Goal: Task Accomplishment & Management: Manage account settings

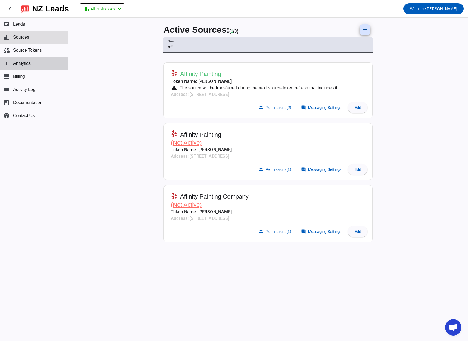
click at [26, 63] on span "Analytics" at bounding box center [21, 63] width 17 height 5
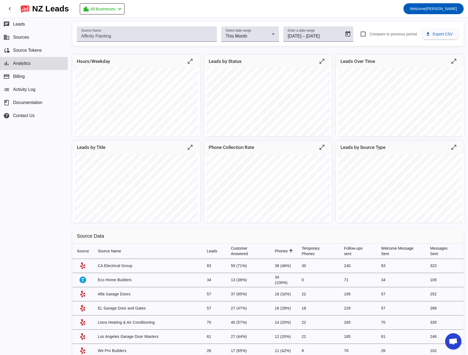
click at [97, 53] on div "Hours/Weekday open_in_full Leads by Status open_in_full Leads Over Time open_in…" at bounding box center [268, 137] width 400 height 174
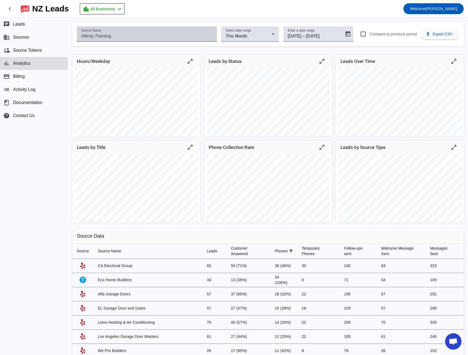
click at [96, 36] on input "Source Name" at bounding box center [146, 36] width 131 height 7
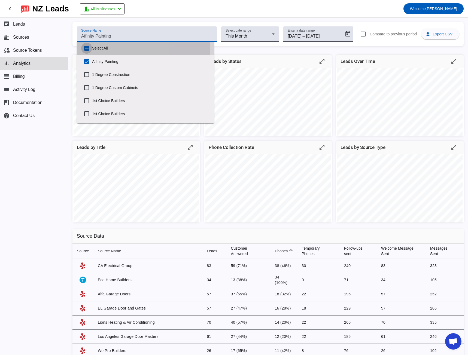
click at [86, 47] on input "Select All" at bounding box center [86, 48] width 11 height 11
checkbox input "true"
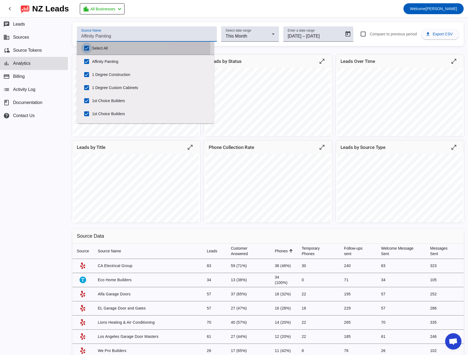
checkbox input "true"
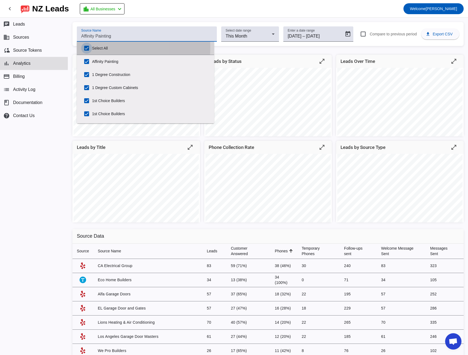
checkbox input "true"
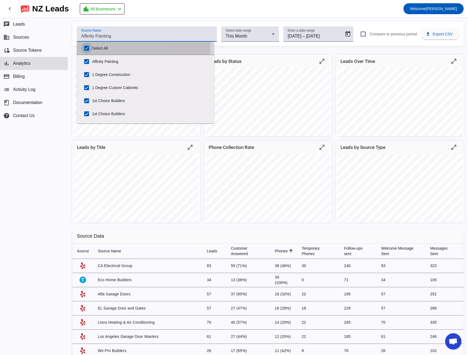
checkbox input "true"
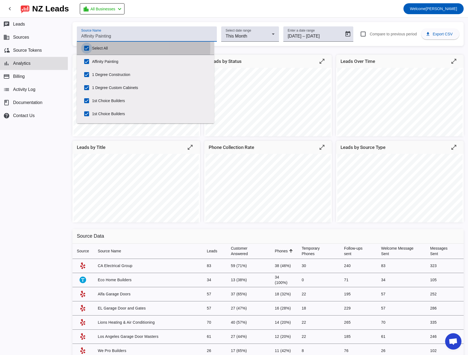
checkbox input "true"
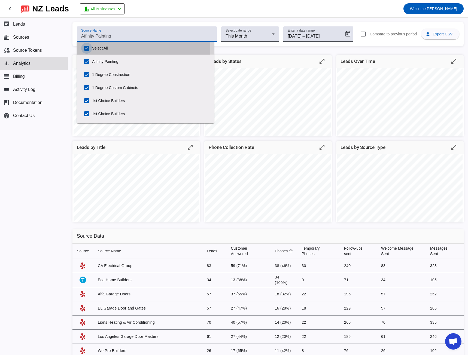
checkbox input "true"
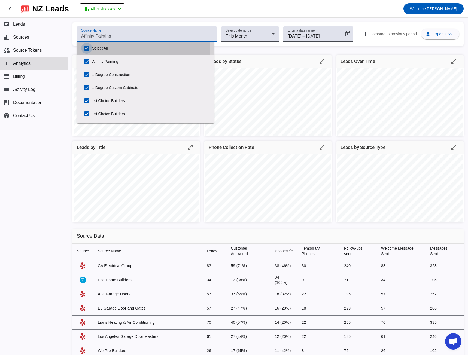
checkbox input "true"
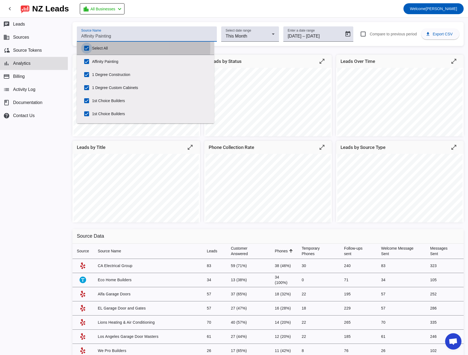
checkbox input "true"
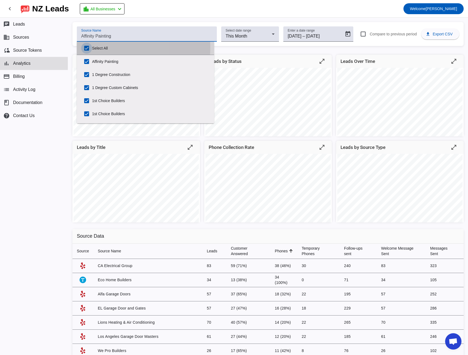
checkbox input "true"
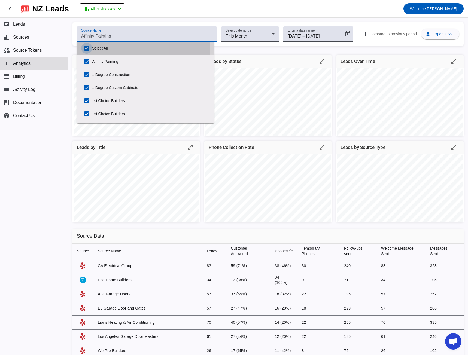
checkbox input "true"
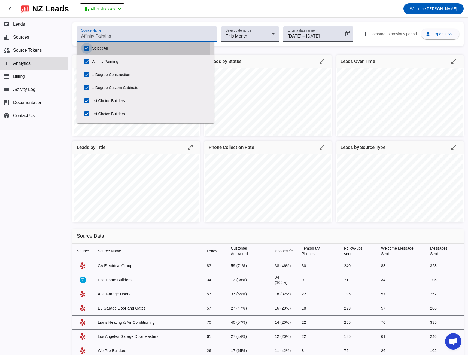
checkbox input "true"
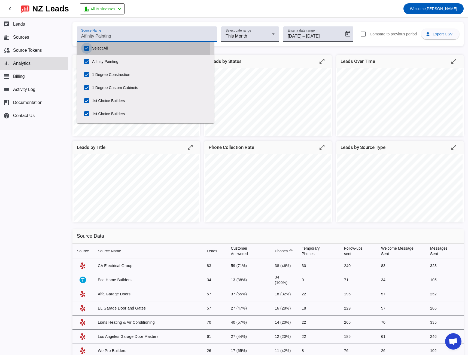
checkbox input "true"
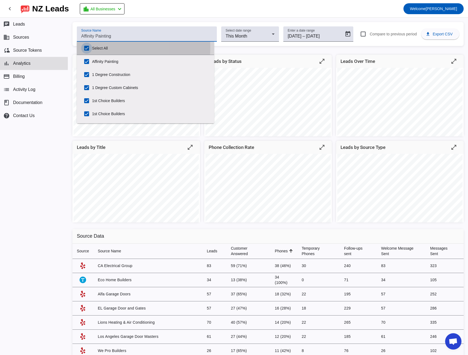
checkbox input "true"
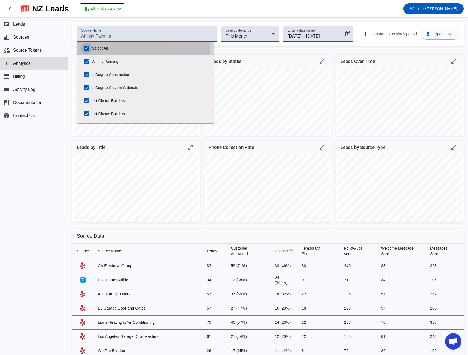
checkbox input "true"
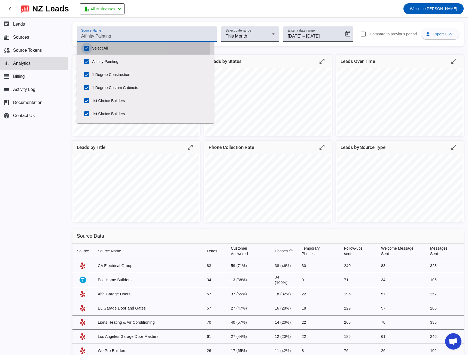
checkbox input "true"
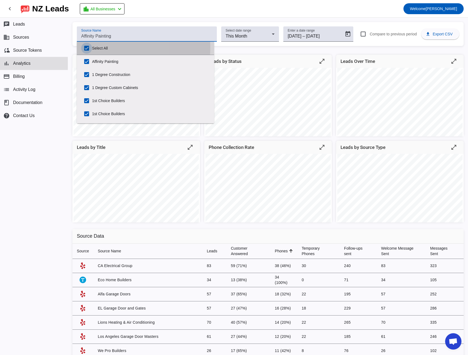
checkbox input "true"
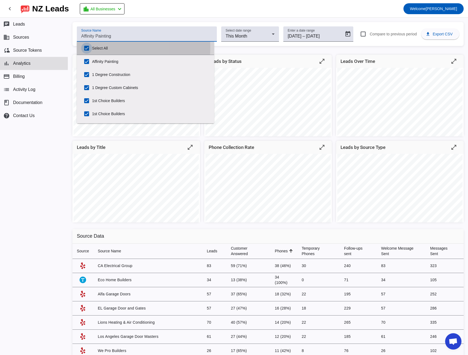
checkbox input "true"
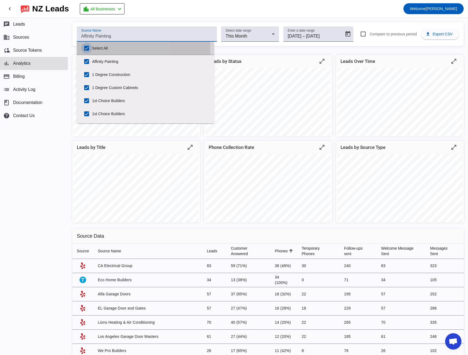
checkbox input "true"
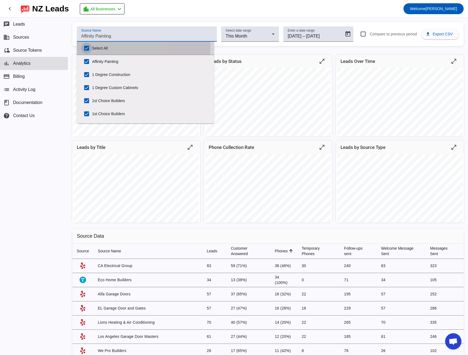
checkbox input "true"
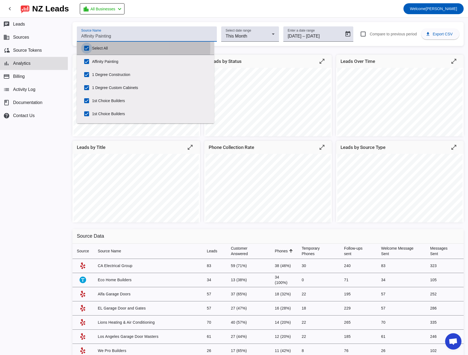
checkbox input "true"
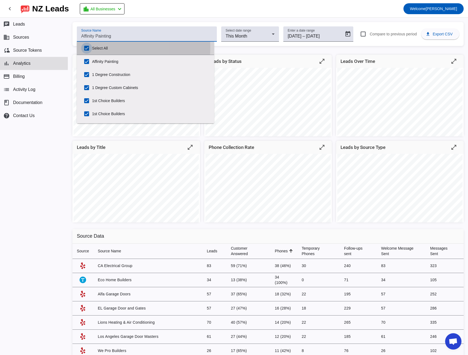
checkbox input "true"
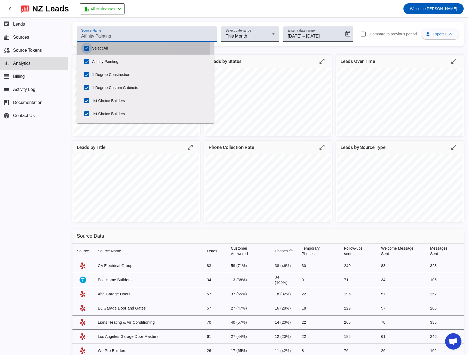
checkbox input "true"
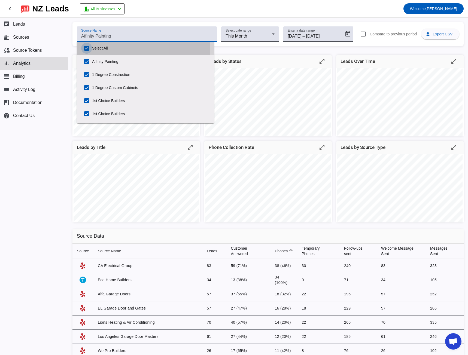
checkbox input "true"
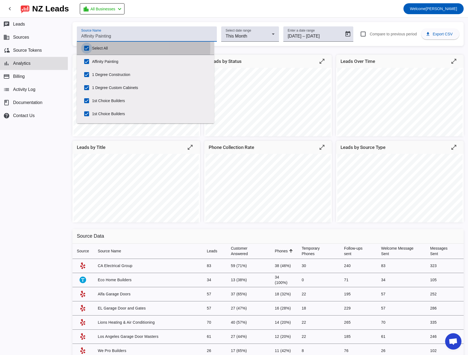
checkbox input "true"
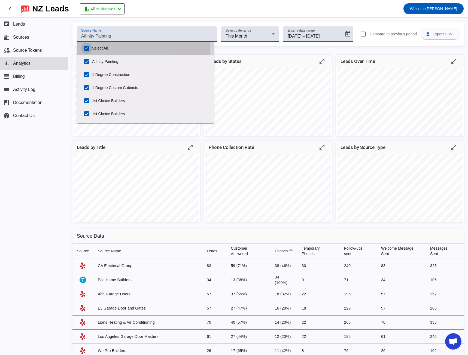
checkbox input "true"
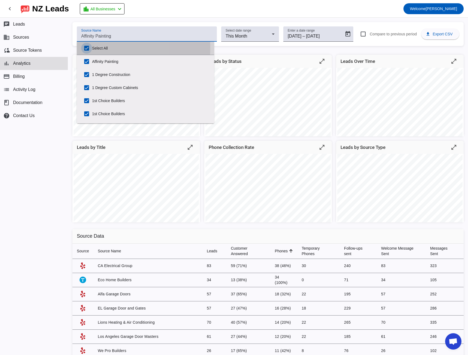
checkbox input "true"
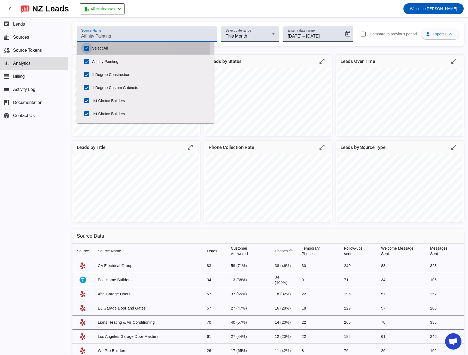
checkbox input "true"
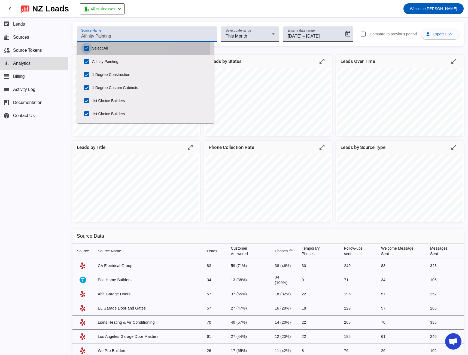
checkbox input "true"
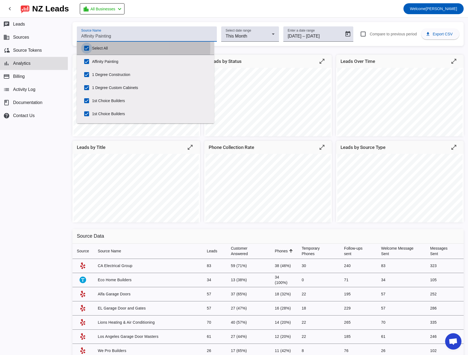
checkbox input "true"
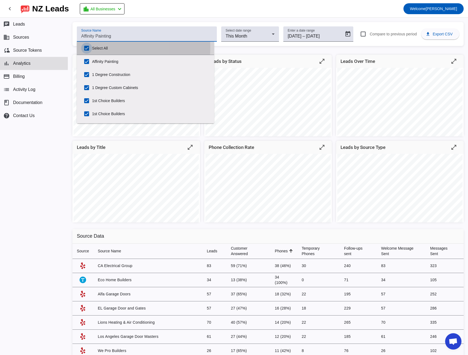
checkbox input "true"
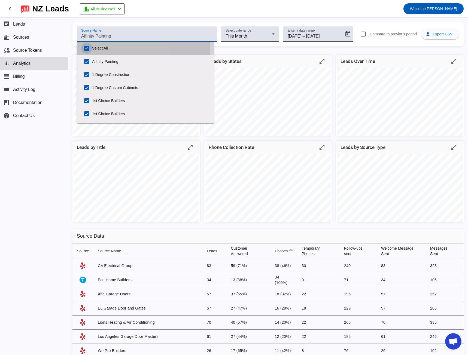
checkbox input "true"
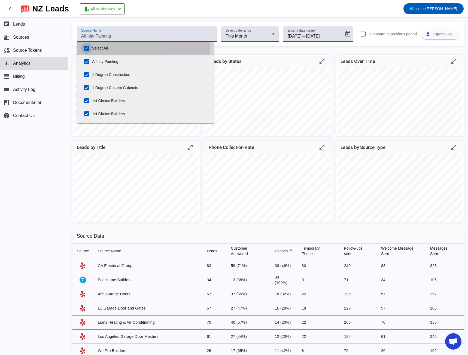
checkbox input "true"
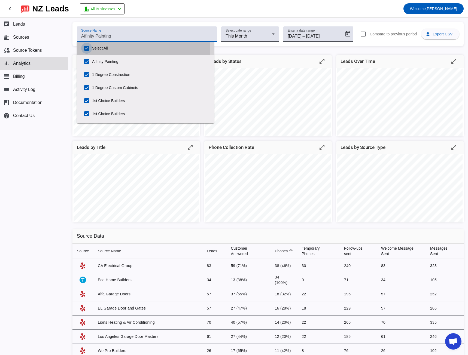
checkbox input "true"
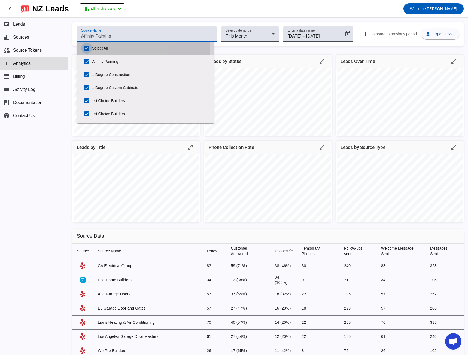
checkbox input "true"
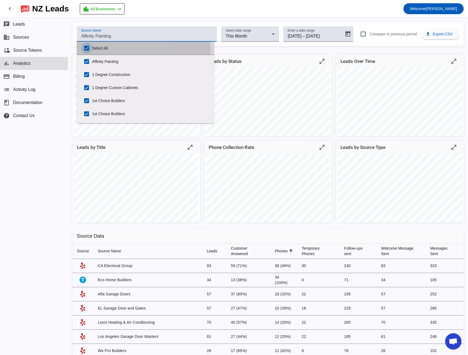
checkbox input "true"
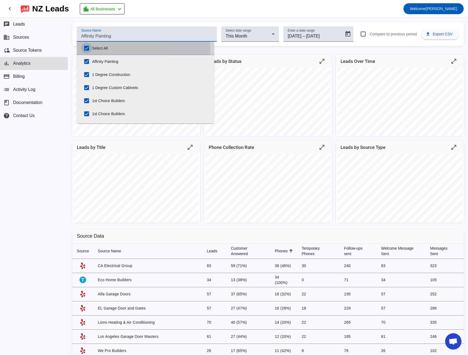
checkbox input "true"
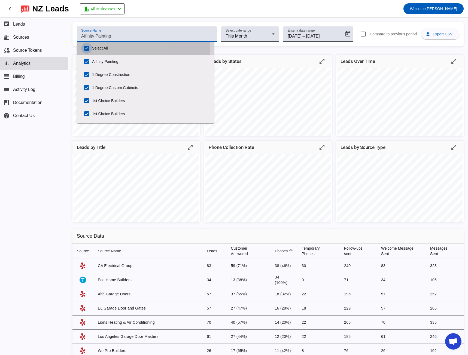
checkbox input "true"
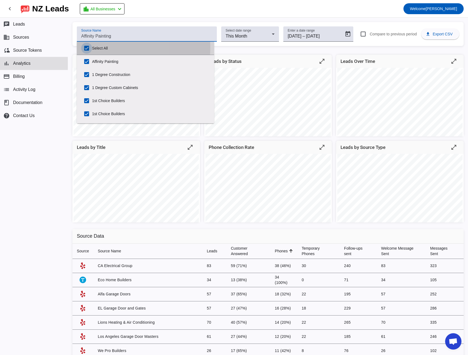
checkbox input "true"
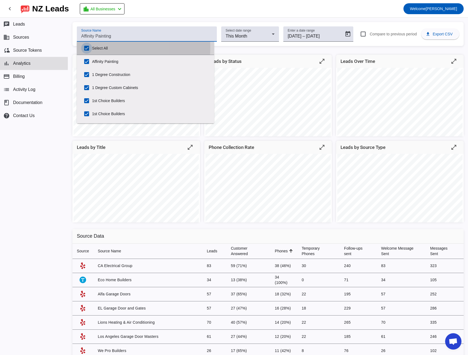
checkbox input "true"
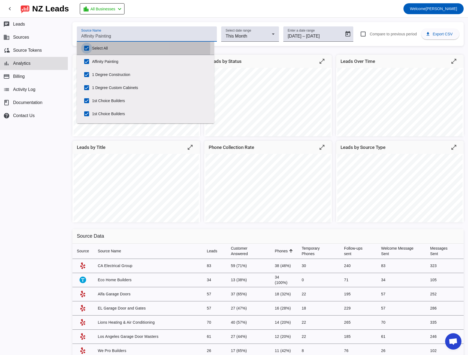
checkbox input "true"
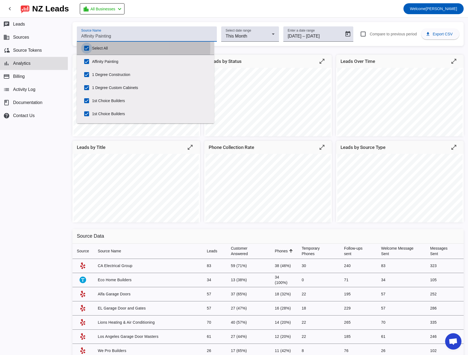
checkbox input "true"
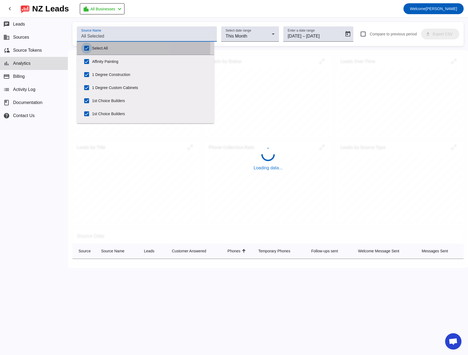
click at [86, 47] on input "Select All" at bounding box center [86, 48] width 11 height 11
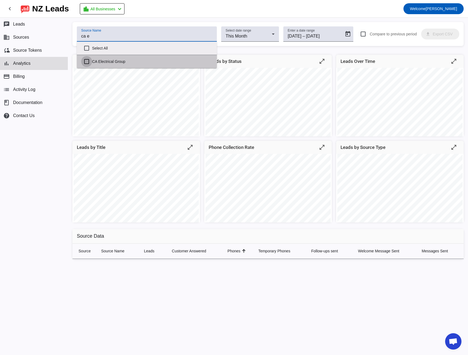
click at [86, 62] on input "CA Electrical Group" at bounding box center [86, 61] width 11 height 11
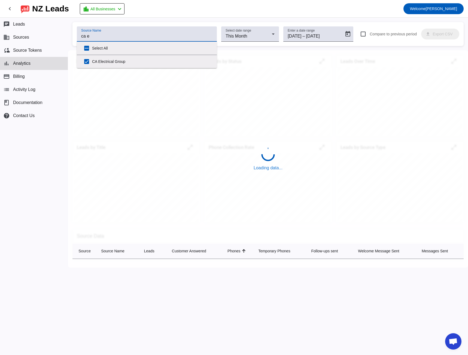
click at [180, 23] on div "Source Name ca e Select date range This Month Enter a date range [DATE] [DATE] …" at bounding box center [268, 34] width 391 height 24
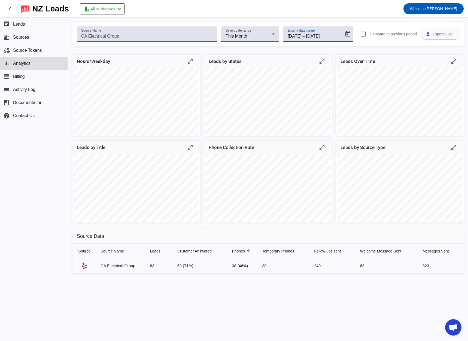
click at [331, 34] on input "[DATE]" at bounding box center [319, 36] width 26 height 7
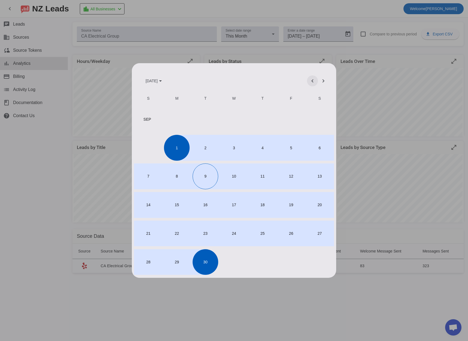
click at [311, 84] on span "Previous month" at bounding box center [312, 80] width 13 height 13
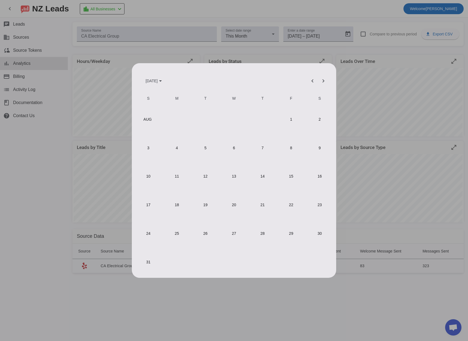
click at [295, 125] on span "1" at bounding box center [291, 120] width 26 height 26
click at [147, 264] on span "31" at bounding box center [148, 262] width 26 height 26
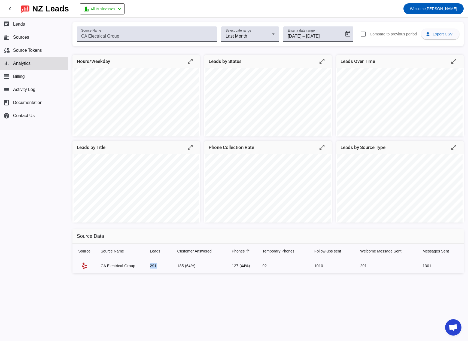
drag, startPoint x: 149, startPoint y: 267, endPoint x: 160, endPoint y: 265, distance: 11.7
click at [160, 265] on td "291" at bounding box center [159, 266] width 27 height 14
drag, startPoint x: 197, startPoint y: 266, endPoint x: 188, endPoint y: 265, distance: 9.6
click at [188, 265] on td "185 (64%)" at bounding box center [200, 266] width 55 height 14
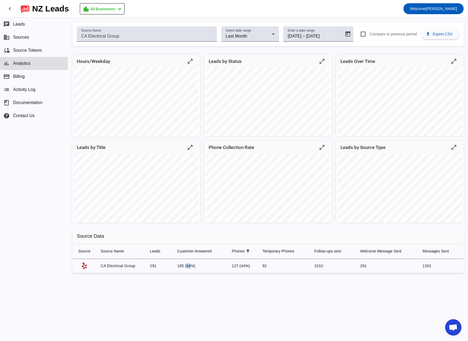
click at [188, 265] on td "185 (64%)" at bounding box center [200, 266] width 55 height 14
click at [33, 38] on button "business Sources" at bounding box center [34, 37] width 68 height 13
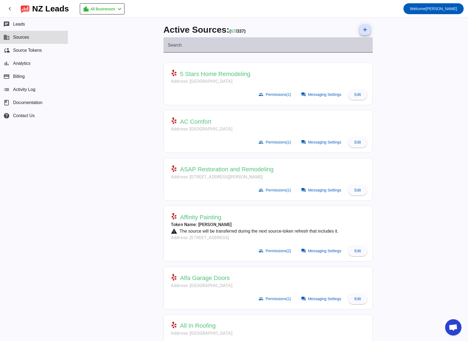
click at [170, 46] on mat-label "Search" at bounding box center [175, 45] width 14 height 5
click at [170, 46] on input "Search" at bounding box center [268, 47] width 201 height 7
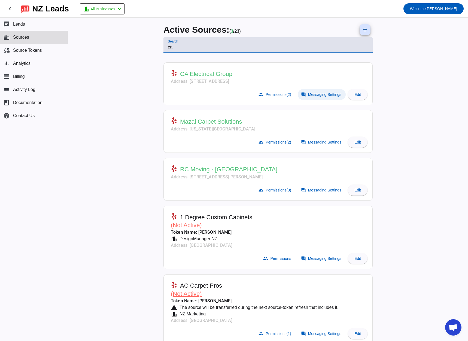
click at [308, 94] on span "Messaging Settings" at bounding box center [324, 94] width 33 height 4
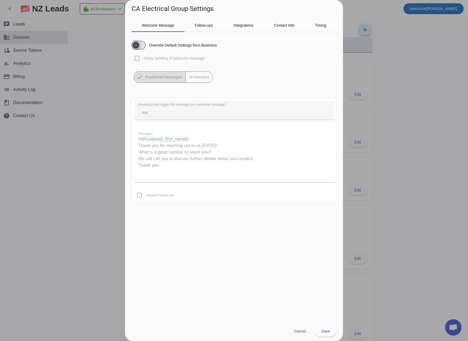
click at [141, 48] on span "button" at bounding box center [139, 45] width 14 height 9
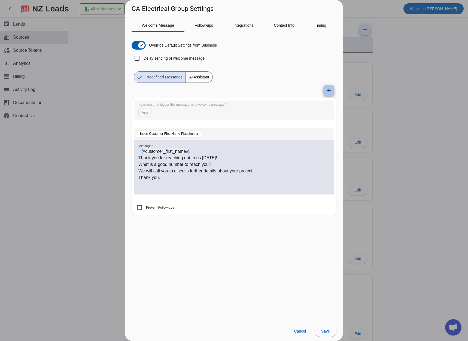
click at [330, 92] on mat-icon "add" at bounding box center [329, 90] width 7 height 7
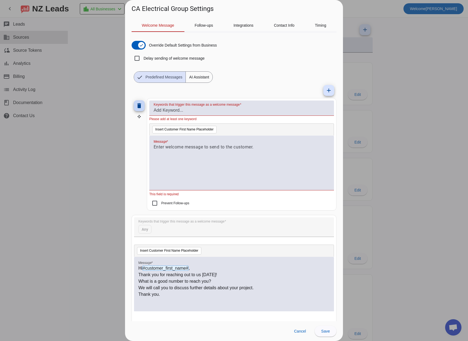
click at [138, 106] on mat-icon "delete" at bounding box center [139, 106] width 7 height 7
